Goal: Task Accomplishment & Management: Manage account settings

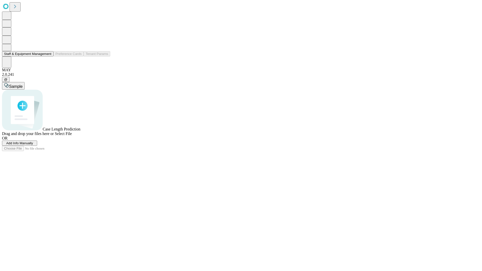
click at [48, 57] on button "Staff & Equipment Management" at bounding box center [28, 53] width 52 height 5
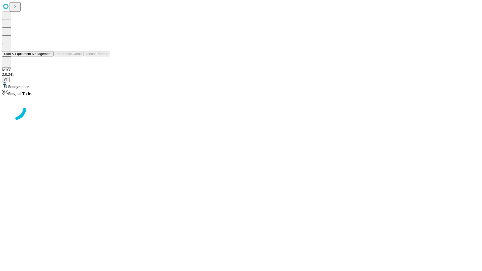
click at [48, 57] on button "Staff & Equipment Management" at bounding box center [28, 53] width 52 height 5
